Goal: Information Seeking & Learning: Learn about a topic

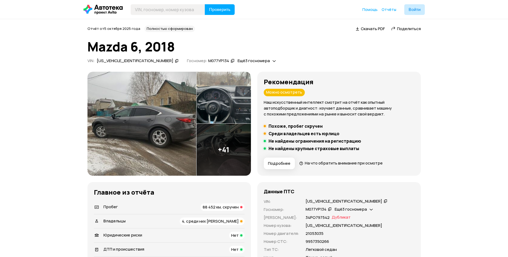
click at [211, 210] on div "88 452 км, скручен" at bounding box center [222, 206] width 44 height 7
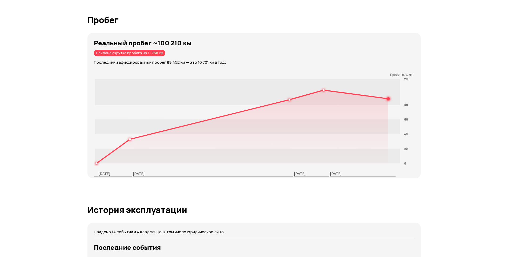
scroll to position [764, 0]
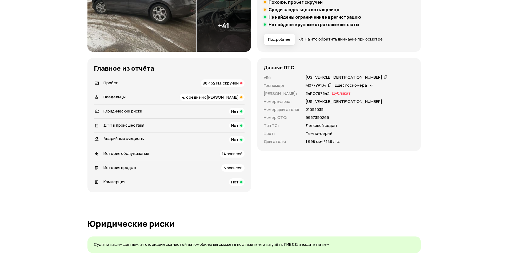
click at [231, 97] on span "4, среди них юрлицо" at bounding box center [210, 97] width 57 height 6
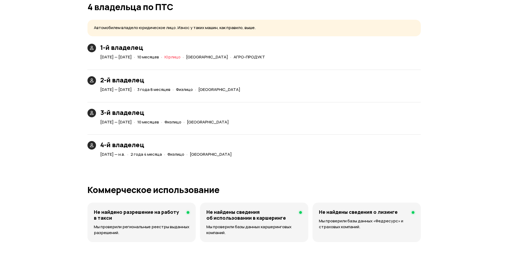
scroll to position [1153, 0]
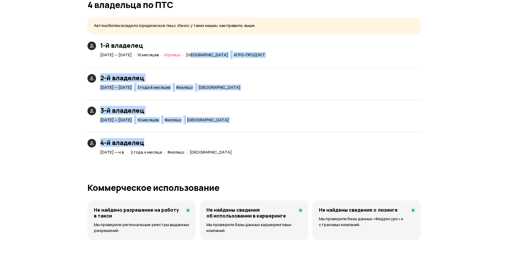
drag, startPoint x: 227, startPoint y: 58, endPoint x: 233, endPoint y: 147, distance: 89.5
click at [232, 143] on div "1-й владелец 31 марта 2018 — 12 января 2019 · 10 месяцев · Юрлицо · Волгоградск…" at bounding box center [253, 99] width 333 height 115
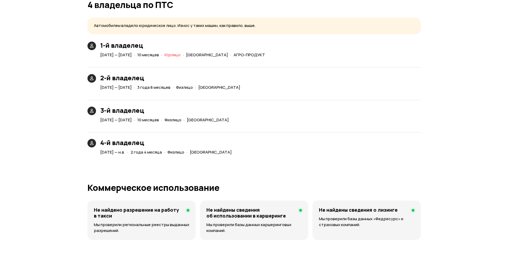
click at [241, 160] on div "Юридические риски Судя по нашим данным, это юридически чистый автомобиль: вы см…" at bounding box center [253, 17] width 333 height 1655
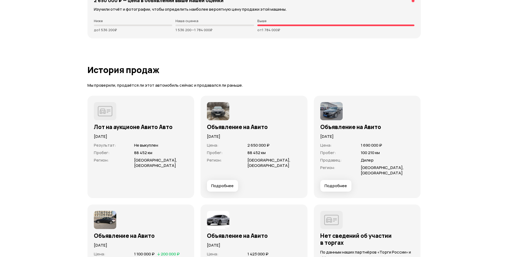
scroll to position [1473, 0]
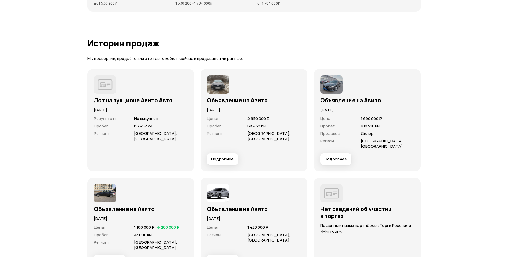
click at [219, 161] on span "Подробнее" at bounding box center [222, 158] width 22 height 5
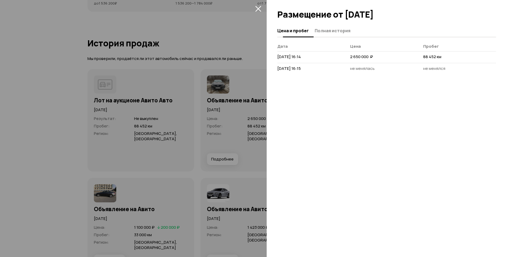
click at [322, 27] on button "Полная история" at bounding box center [331, 30] width 37 height 10
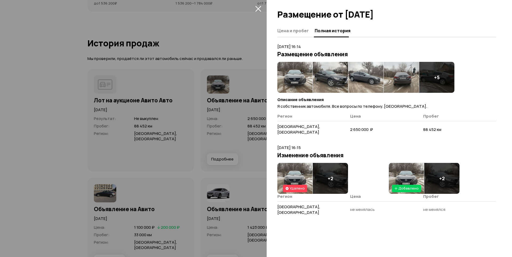
click at [300, 84] on img at bounding box center [294, 77] width 35 height 31
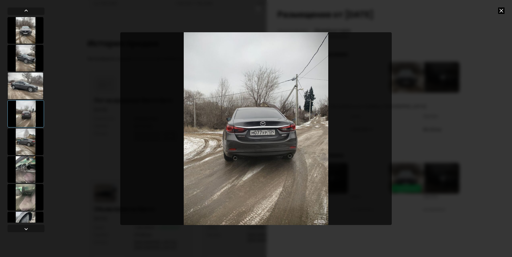
click at [505, 11] on div at bounding box center [256, 128] width 512 height 257
click at [501, 11] on icon at bounding box center [501, 10] width 6 height 6
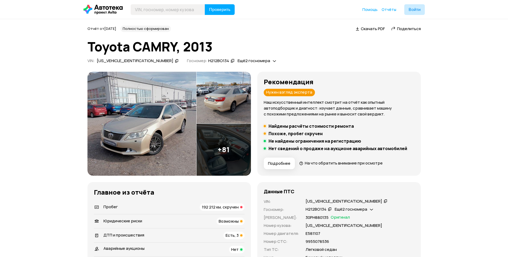
click at [195, 207] on div "Пробег 192 212 км, скручен" at bounding box center [169, 206] width 151 height 7
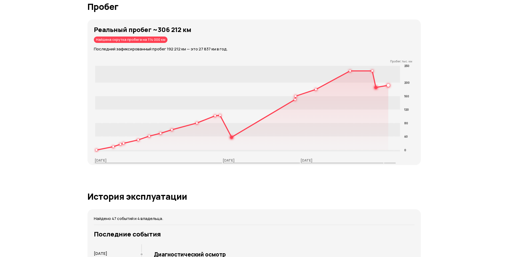
scroll to position [870, 0]
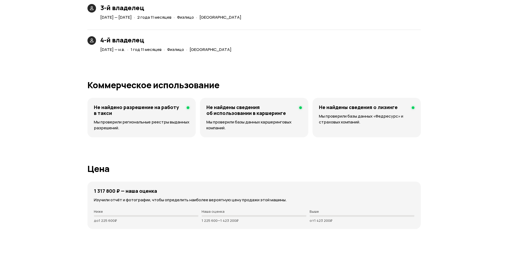
drag, startPoint x: 288, startPoint y: 158, endPoint x: 286, endPoint y: 198, distance: 39.5
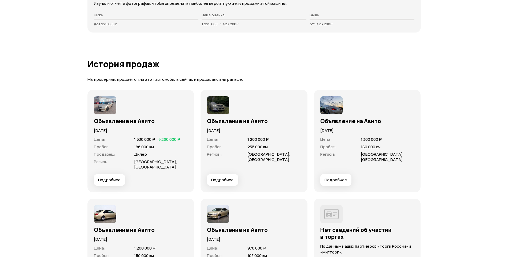
drag, startPoint x: 276, startPoint y: 176, endPoint x: 267, endPoint y: 211, distance: 35.7
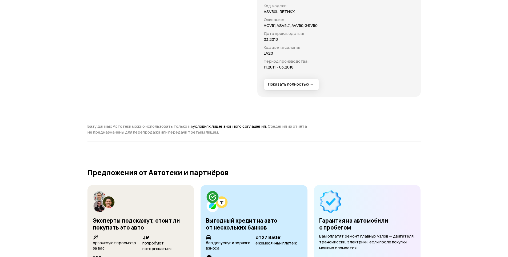
drag, startPoint x: 264, startPoint y: 191, endPoint x: 252, endPoint y: 251, distance: 61.2
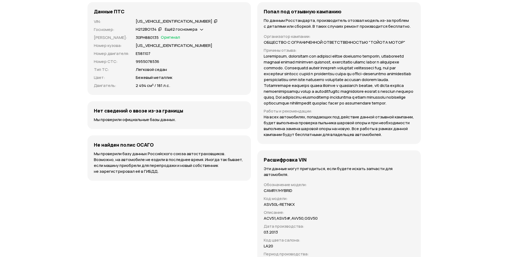
scroll to position [436, 0]
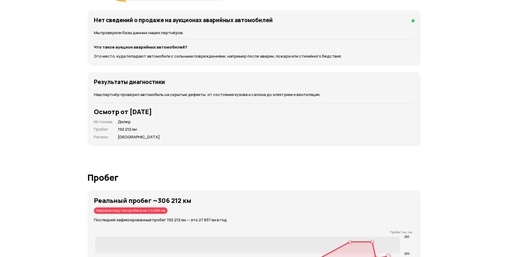
drag, startPoint x: 238, startPoint y: 169, endPoint x: 232, endPoint y: 114, distance: 55.5
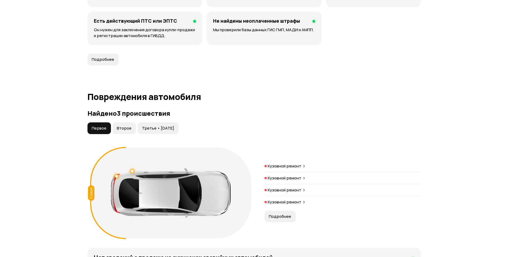
drag, startPoint x: 232, startPoint y: 125, endPoint x: 230, endPoint y: 139, distance: 14.0
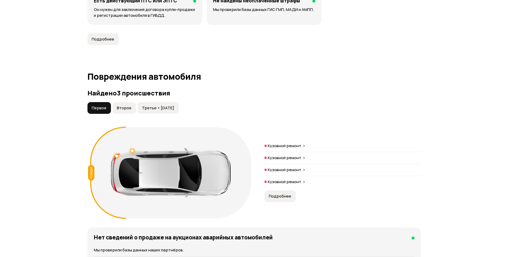
drag, startPoint x: 221, startPoint y: 154, endPoint x: 213, endPoint y: 154, distance: 8.3
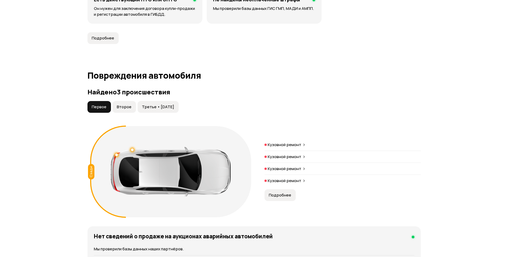
click at [130, 105] on span "Второе" at bounding box center [124, 106] width 15 height 5
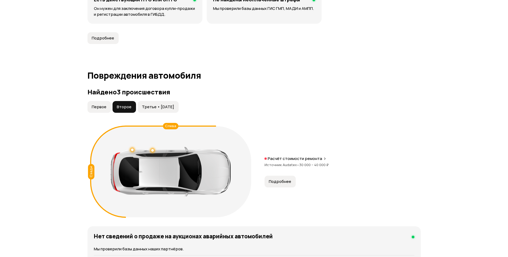
click at [150, 106] on span "Третье • 21 окт 2020" at bounding box center [158, 106] width 32 height 5
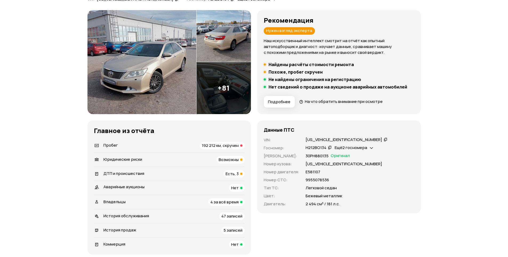
scroll to position [0, 0]
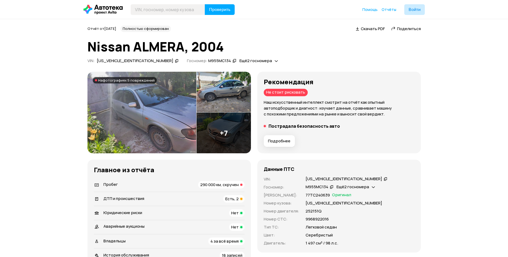
scroll to position [160, 0]
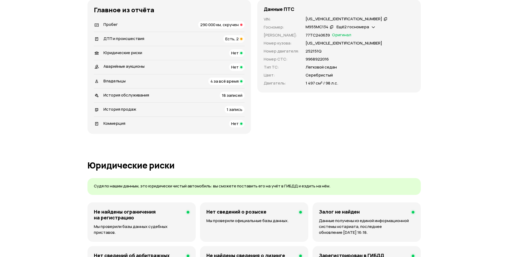
click at [224, 82] on span "4 за всё время" at bounding box center [224, 81] width 28 height 6
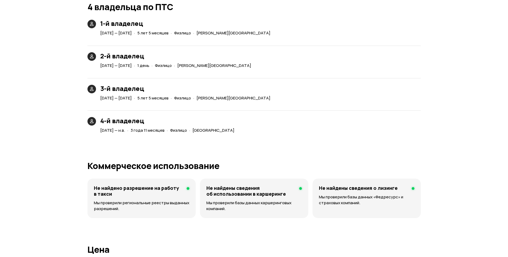
scroll to position [1195, 0]
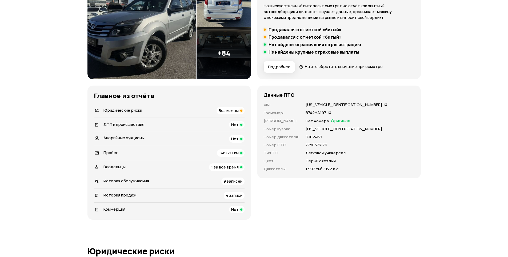
scroll to position [107, 0]
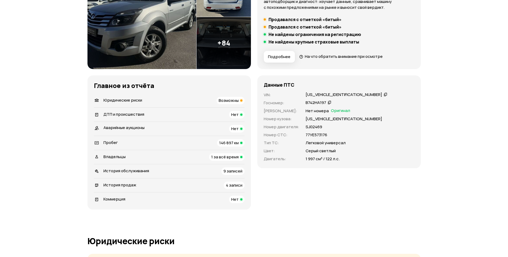
click at [227, 141] on span "146 897 км" at bounding box center [228, 143] width 19 height 6
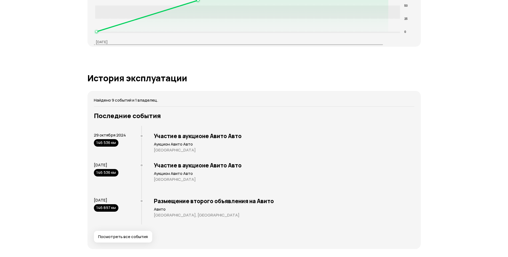
scroll to position [0, 0]
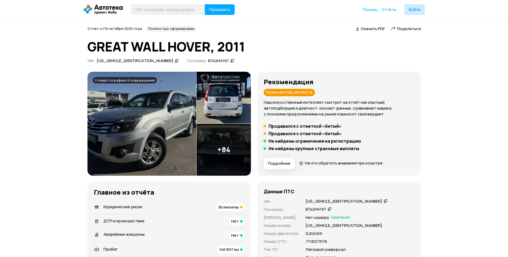
drag, startPoint x: 230, startPoint y: 107, endPoint x: 135, endPoint y: -16, distance: 154.9
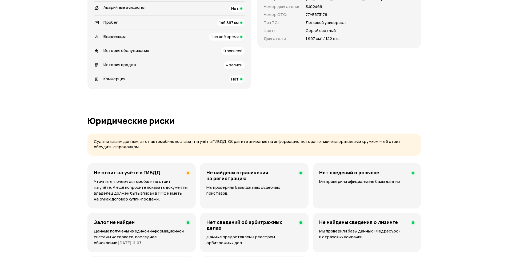
drag, startPoint x: 179, startPoint y: 86, endPoint x: 179, endPoint y: 141, distance: 54.7
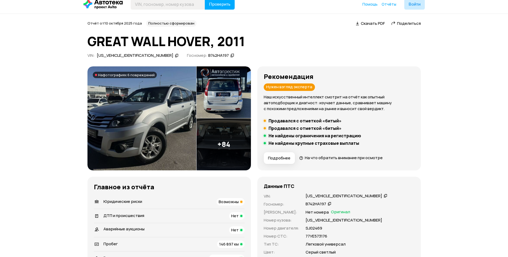
drag, startPoint x: 180, startPoint y: 137, endPoint x: 170, endPoint y: 88, distance: 49.7
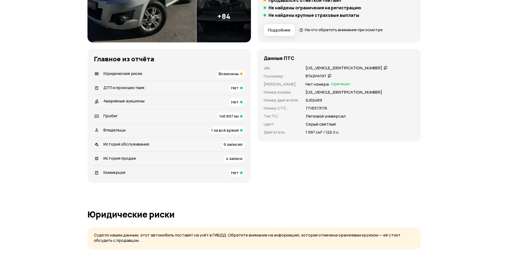
click at [203, 131] on div "Владельцы 1 за всё время" at bounding box center [169, 130] width 151 height 7
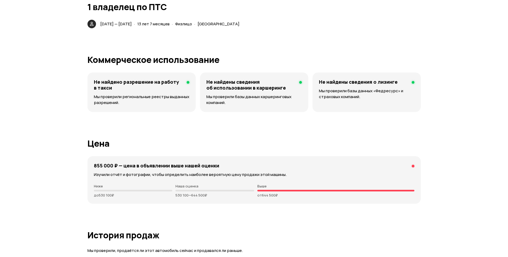
scroll to position [1167, 0]
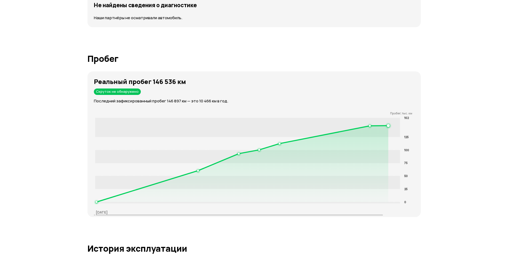
drag, startPoint x: 308, startPoint y: 86, endPoint x: 255, endPoint y: 27, distance: 79.3
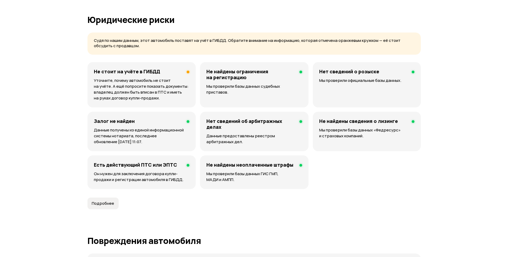
drag, startPoint x: 271, startPoint y: 60, endPoint x: 233, endPoint y: -7, distance: 77.2
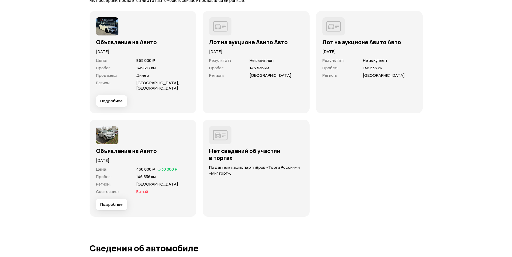
scroll to position [1406, 0]
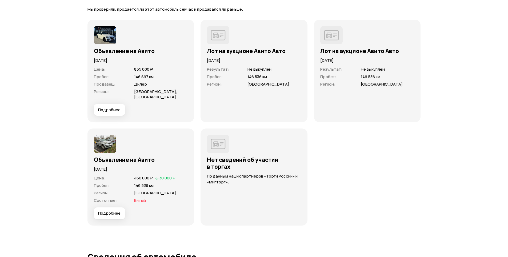
click at [120, 114] on button "Подробнее" at bounding box center [109, 110] width 31 height 12
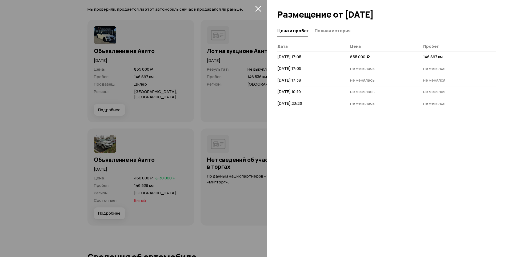
click at [320, 31] on span "Полная история" at bounding box center [333, 30] width 36 height 5
